Goal: Check status: Check status

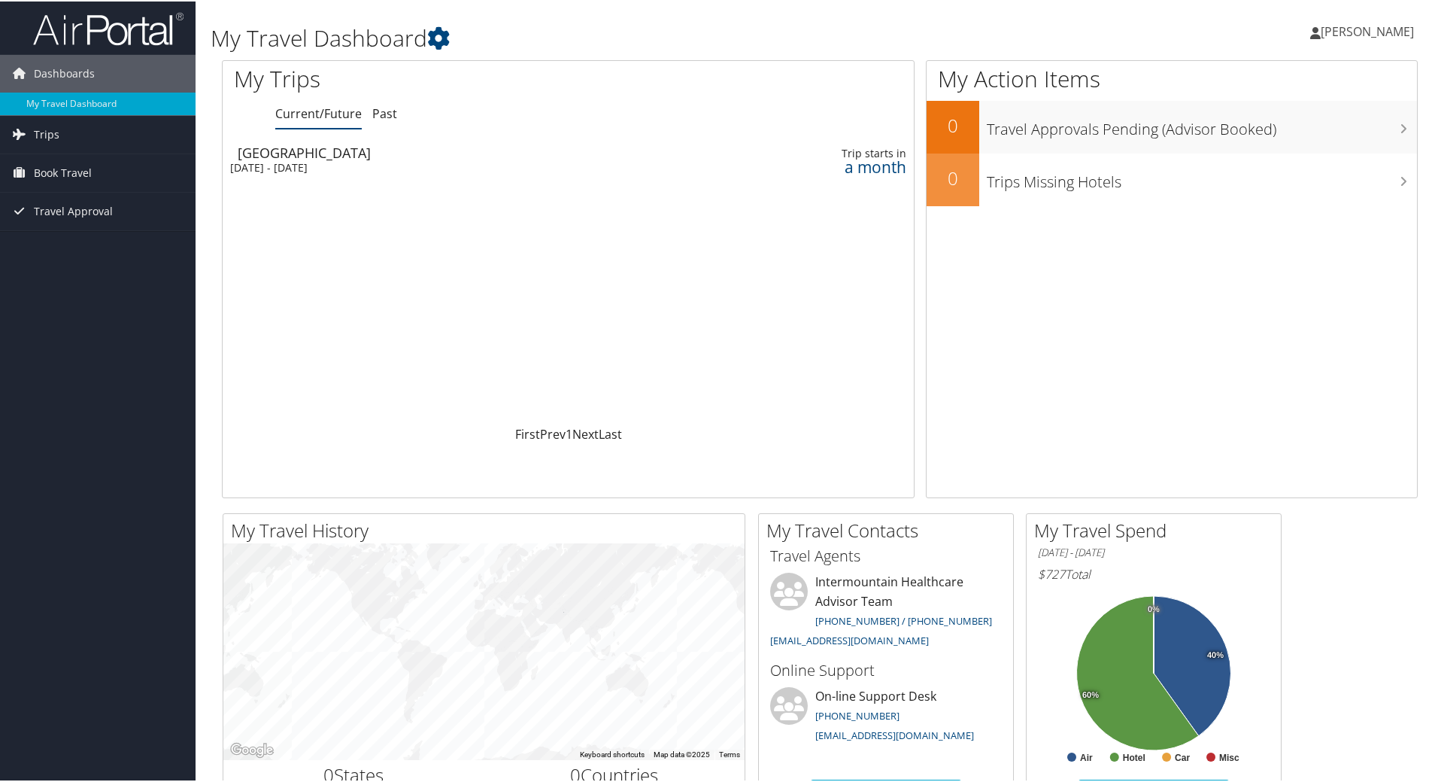
click at [1341, 37] on span "[PERSON_NAME]" at bounding box center [1367, 30] width 93 height 17
click at [1305, 80] on link "My Settings" at bounding box center [1328, 83] width 168 height 26
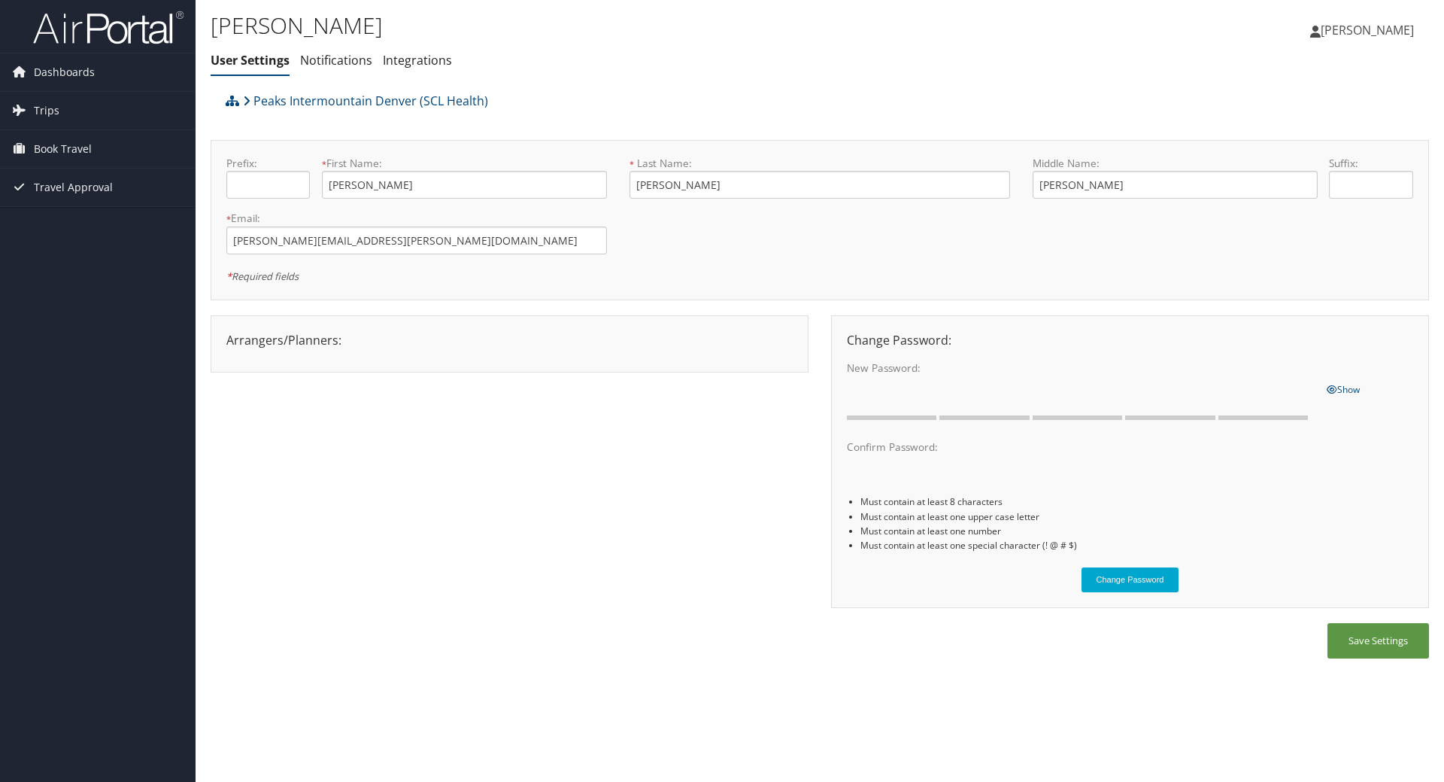
click at [1373, 33] on span "[PERSON_NAME]" at bounding box center [1367, 30] width 93 height 17
click at [1296, 132] on link "View Travel Profile" at bounding box center [1330, 134] width 168 height 26
click at [77, 114] on link "Trips" at bounding box center [98, 111] width 196 height 38
click at [118, 147] on link "Current/Future Trips" at bounding box center [98, 140] width 196 height 23
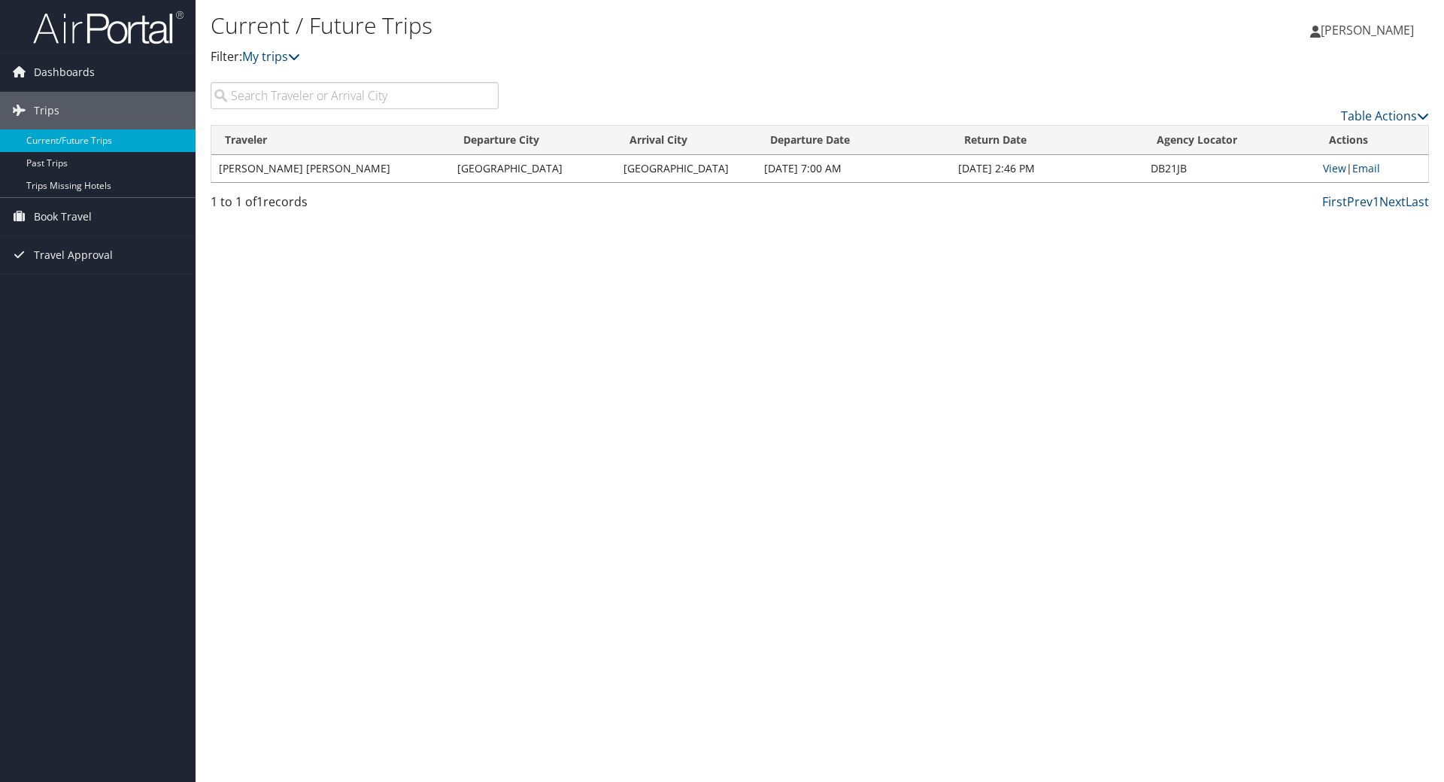
click at [290, 171] on td "THALIA ALEXIS GONZALEZ" at bounding box center [330, 168] width 238 height 27
click at [1335, 171] on link "View" at bounding box center [1334, 168] width 23 height 14
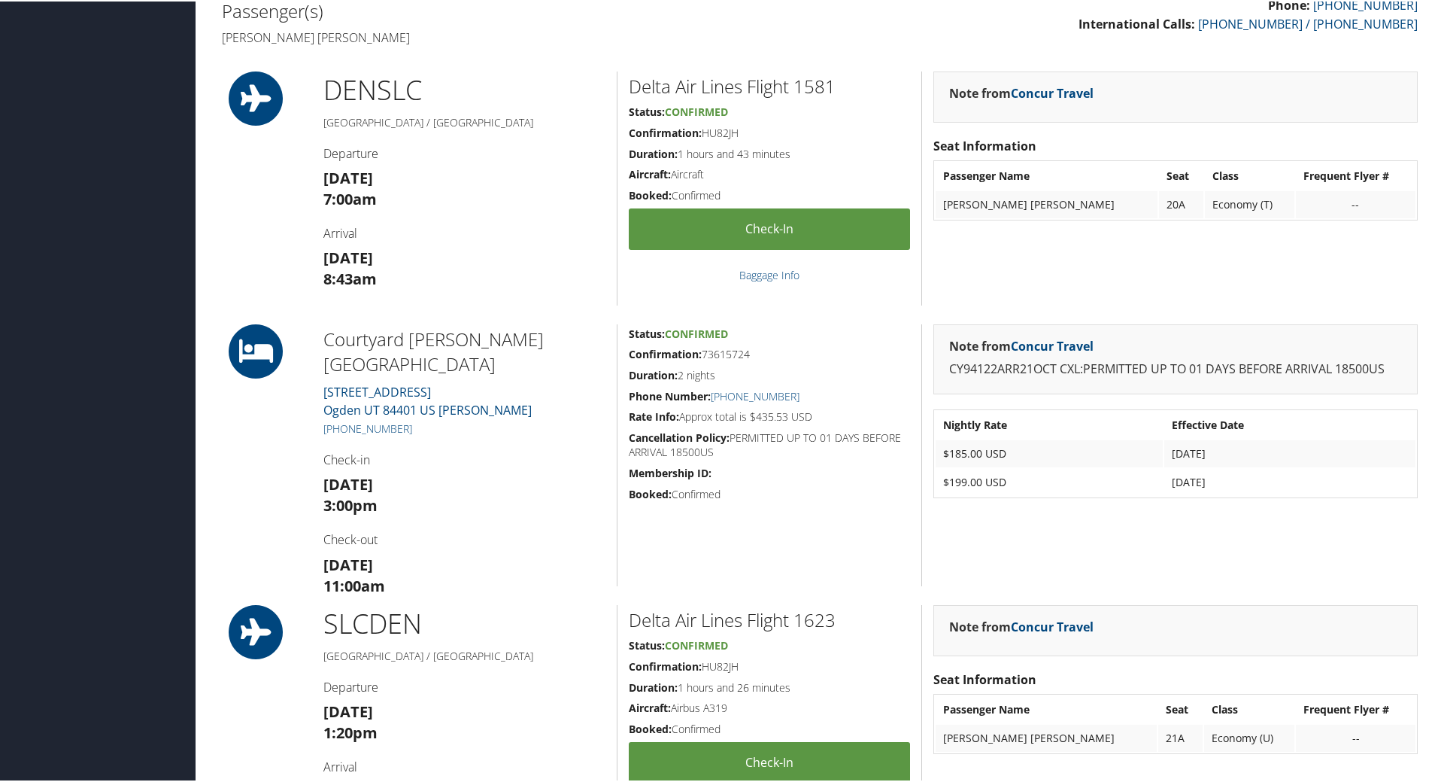
scroll to position [418, 0]
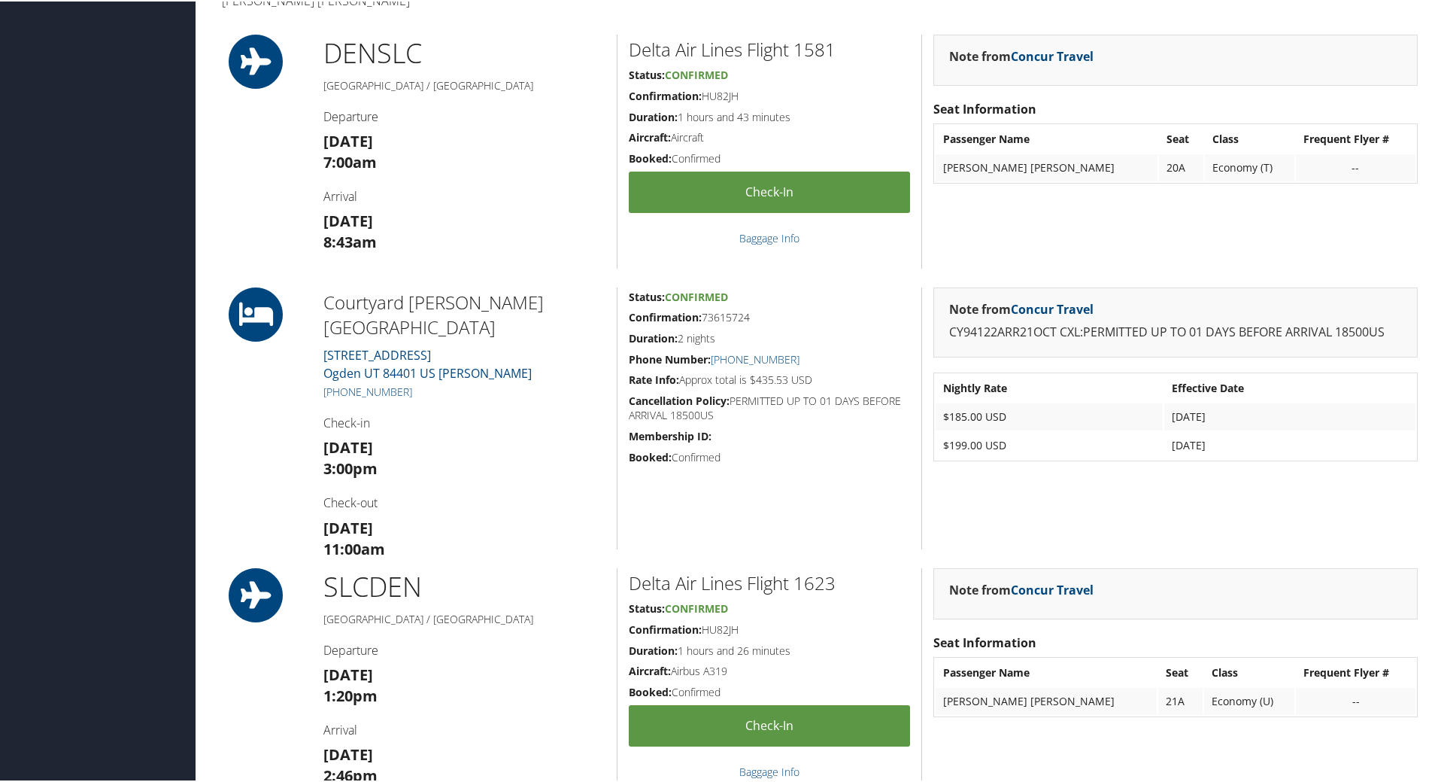
click at [120, 390] on div "Dashboards My Travel Dashboard Trips Current/Future Trips Past Trips Trips Miss…" at bounding box center [722, 483] width 1444 height 1802
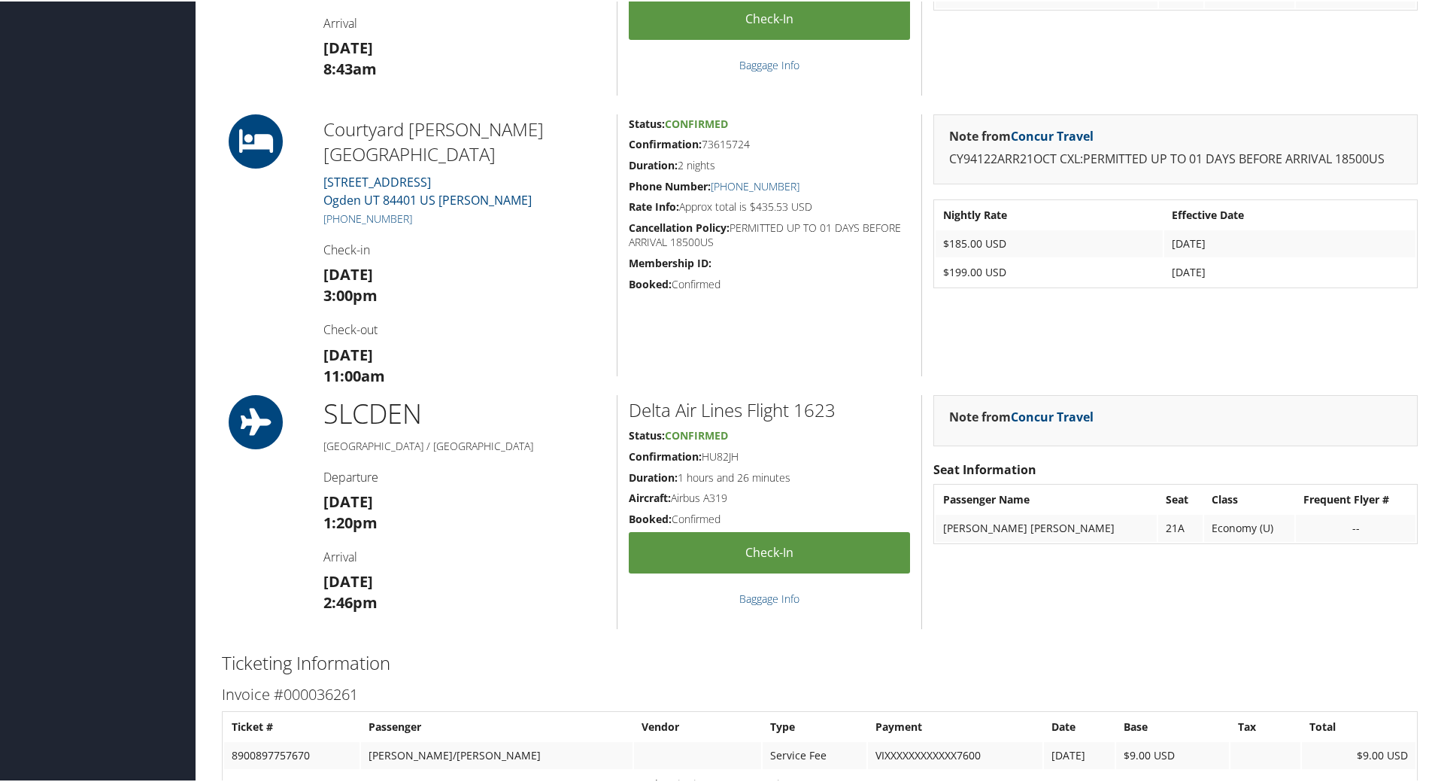
scroll to position [569, 0]
